Goal: Entertainment & Leisure: Consume media (video, audio)

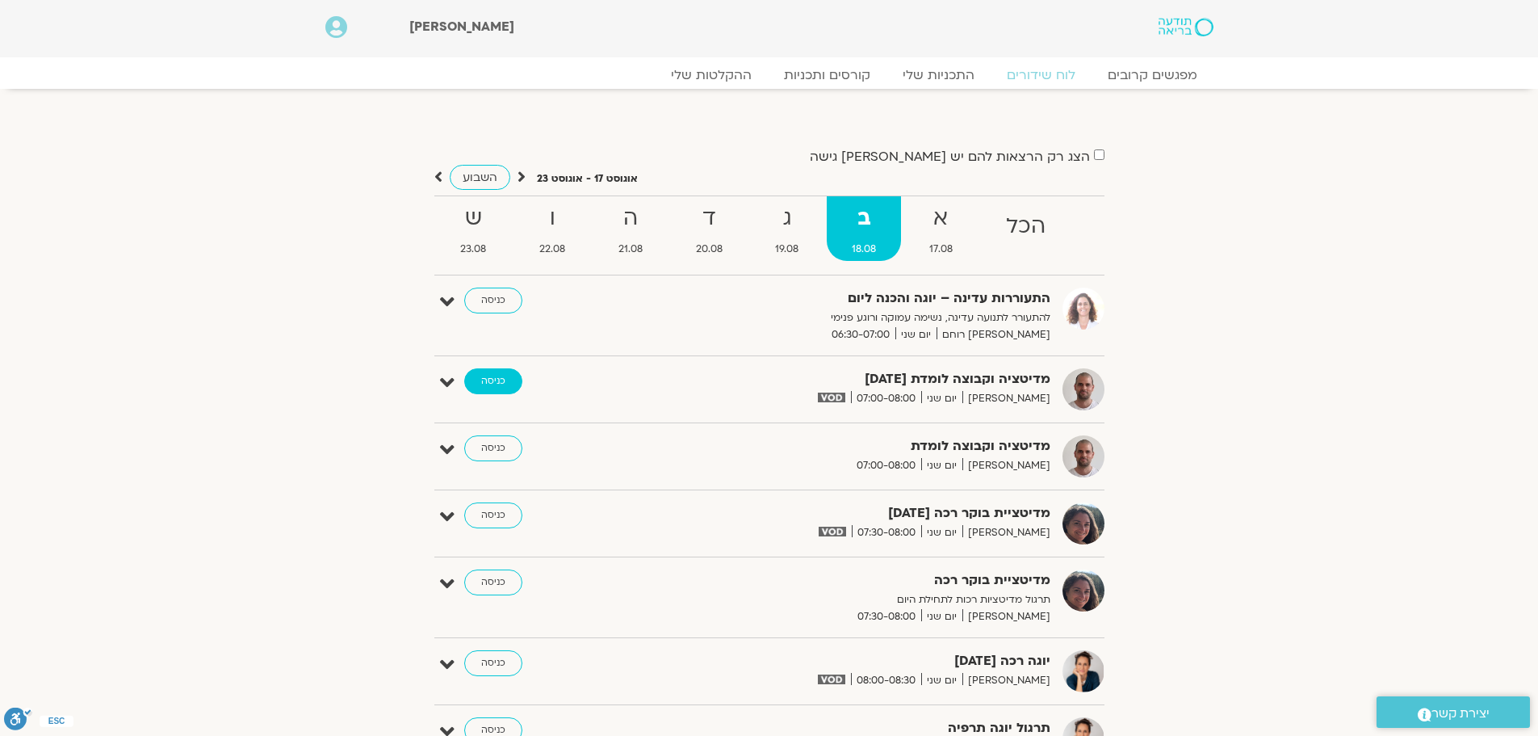
click at [504, 391] on link "כניסה" at bounding box center [493, 381] width 58 height 26
